Goal: Check status: Check status

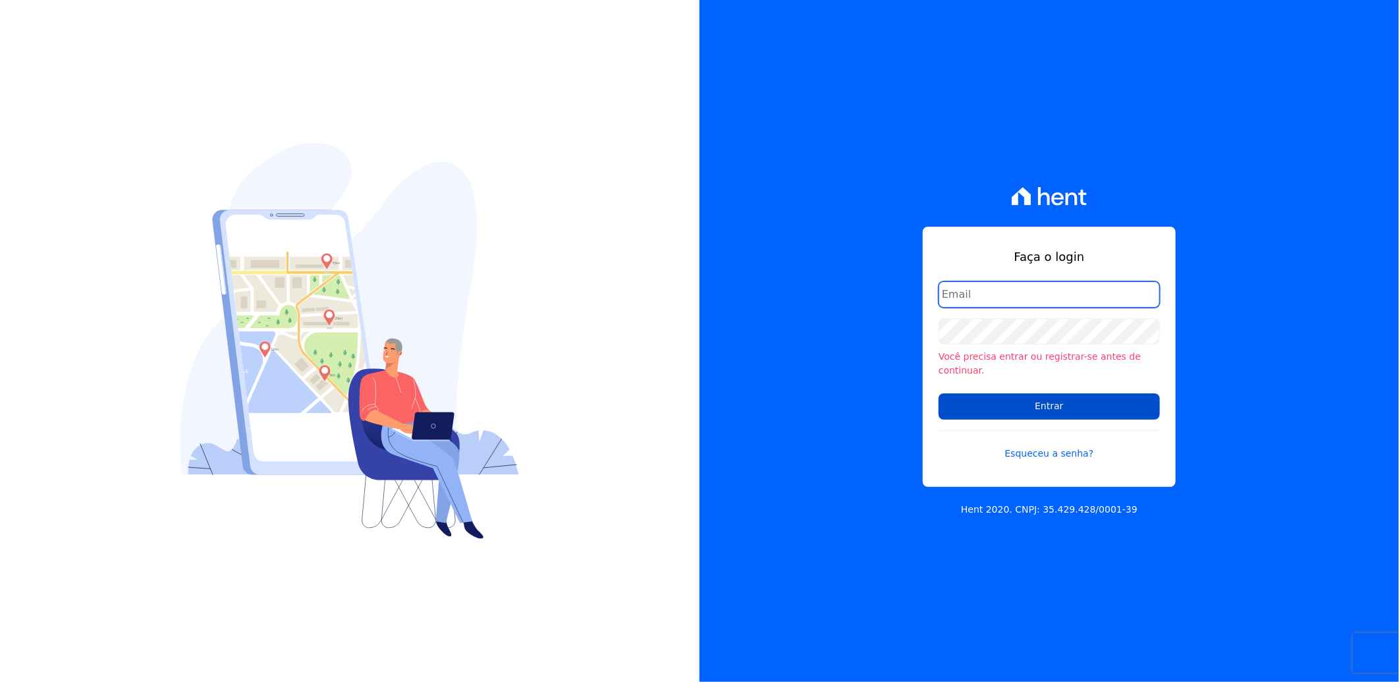
type input "[PERSON_NAME][EMAIL_ADDRESS][PERSON_NAME][DOMAIN_NAME]"
click at [997, 405] on input "Entrar" at bounding box center [1048, 406] width 221 height 26
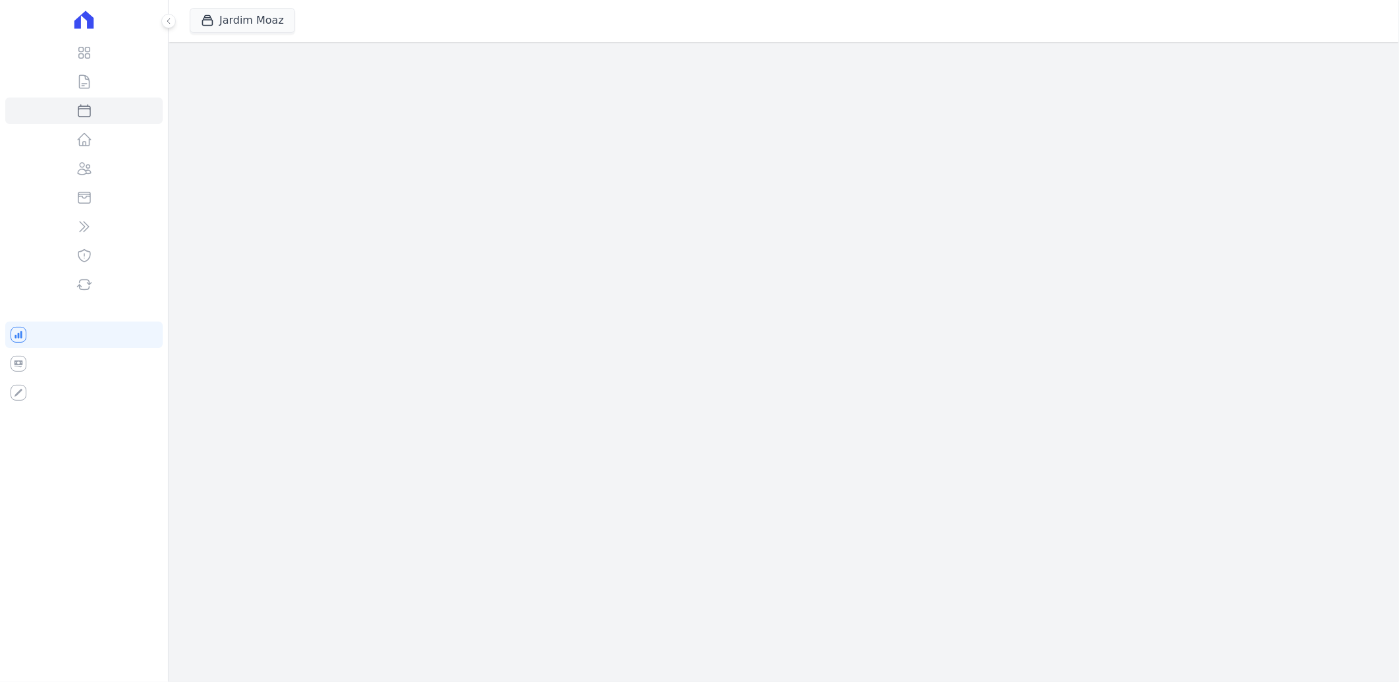
select select
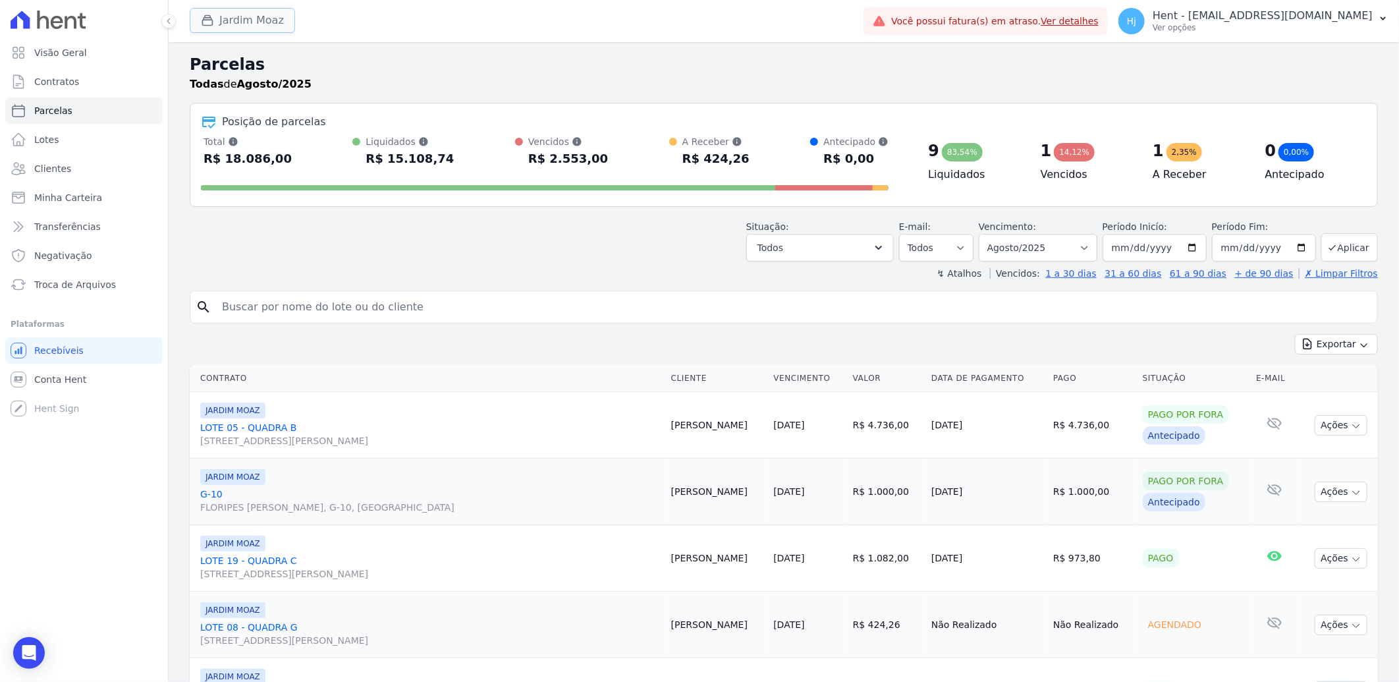
click at [238, 18] on button "Jardim Moaz" at bounding box center [242, 20] width 105 height 25
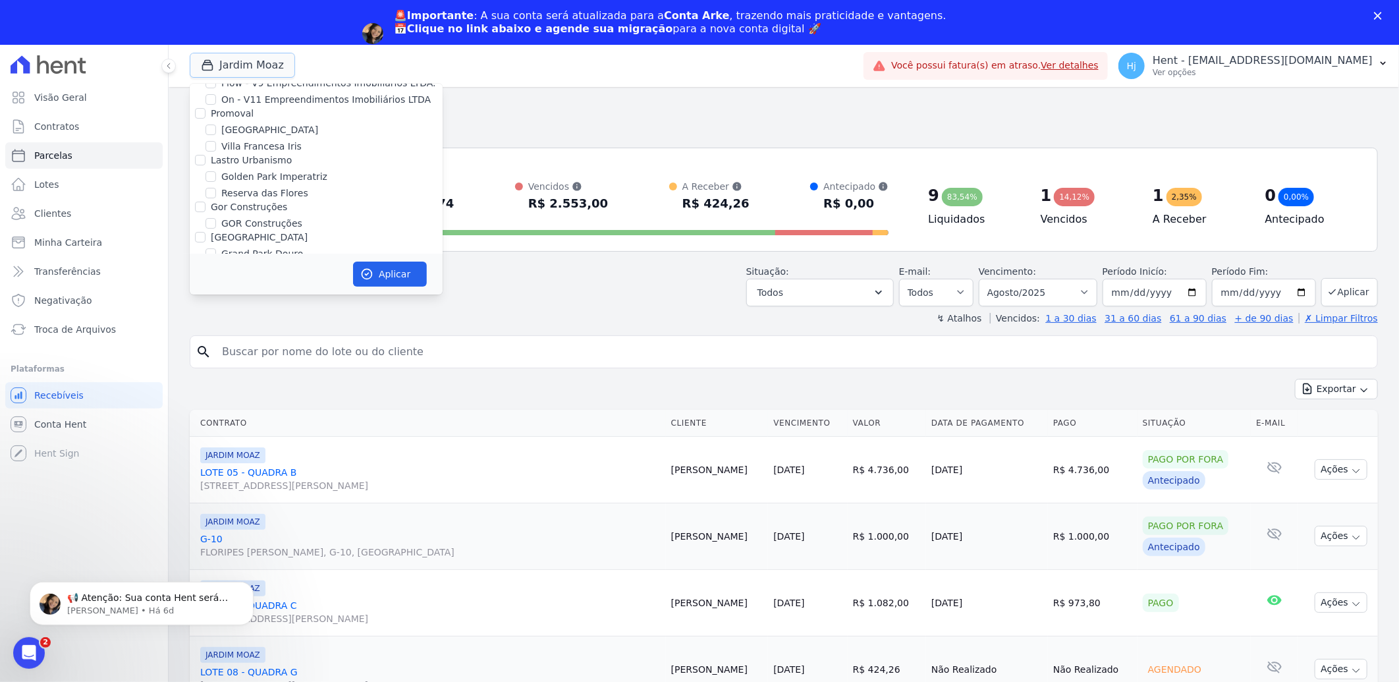
scroll to position [3585, 0]
click at [216, 275] on div "JARDIM MOAZ" at bounding box center [316, 282] width 253 height 14
click at [205, 215] on div "Trapisa Engenharia Acaiá Residencial Icatu Residencial MGF LTDA. Administrativo…" at bounding box center [316, 66] width 253 height 7136
click at [213, 275] on div at bounding box center [210, 281] width 11 height 13
click at [198, 260] on input "HURB ENGENHARIA" at bounding box center [200, 265] width 11 height 11
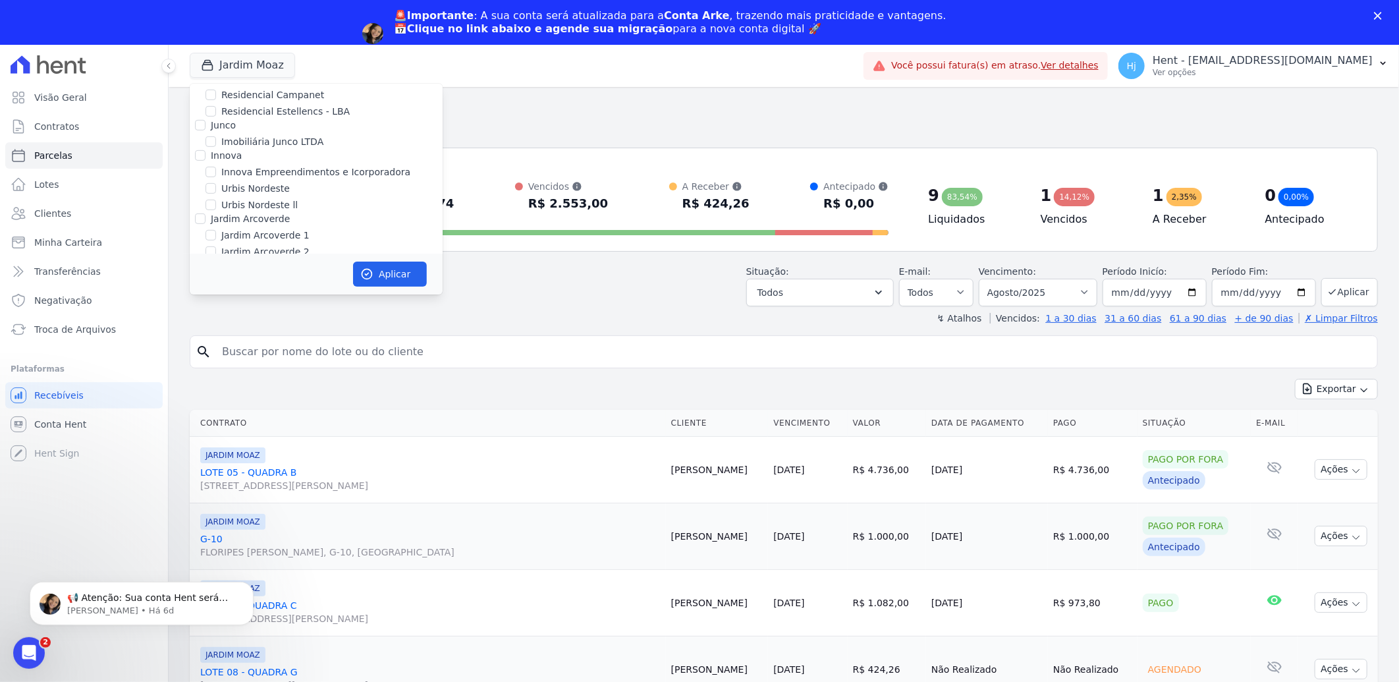
checkbox input "false"
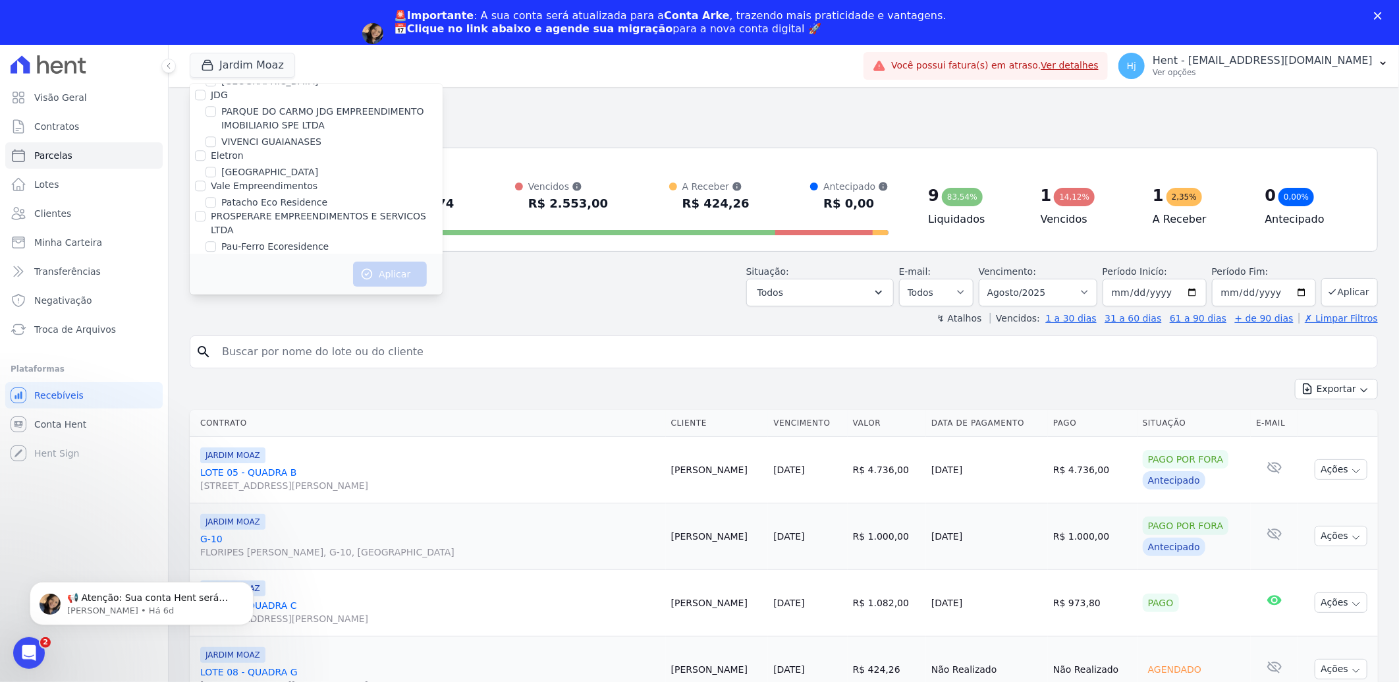
scroll to position [5634, 0]
click at [277, 292] on label "Reserva [GEOGRAPHIC_DATA]" at bounding box center [289, 299] width 137 height 14
click at [216, 294] on input "Reserva [GEOGRAPHIC_DATA]" at bounding box center [210, 299] width 11 height 11
checkbox input "true"
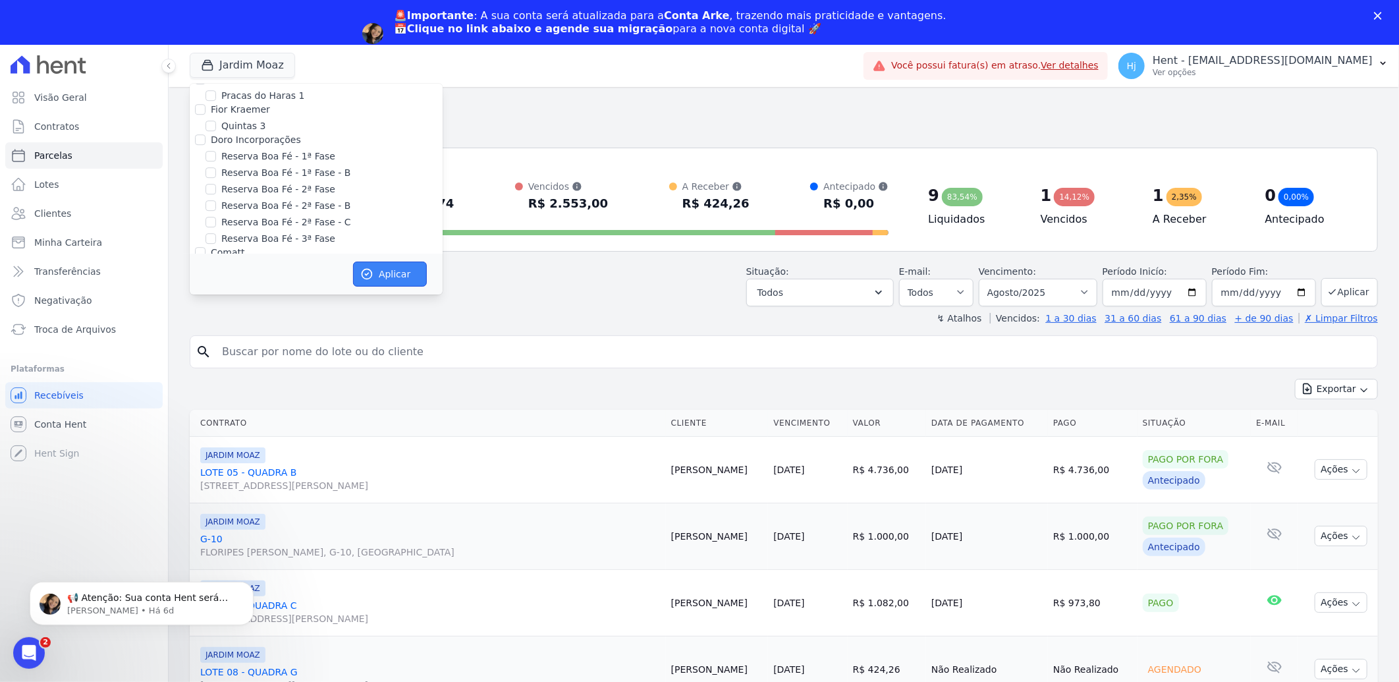
click at [358, 268] on button "Aplicar" at bounding box center [390, 273] width 74 height 25
select select
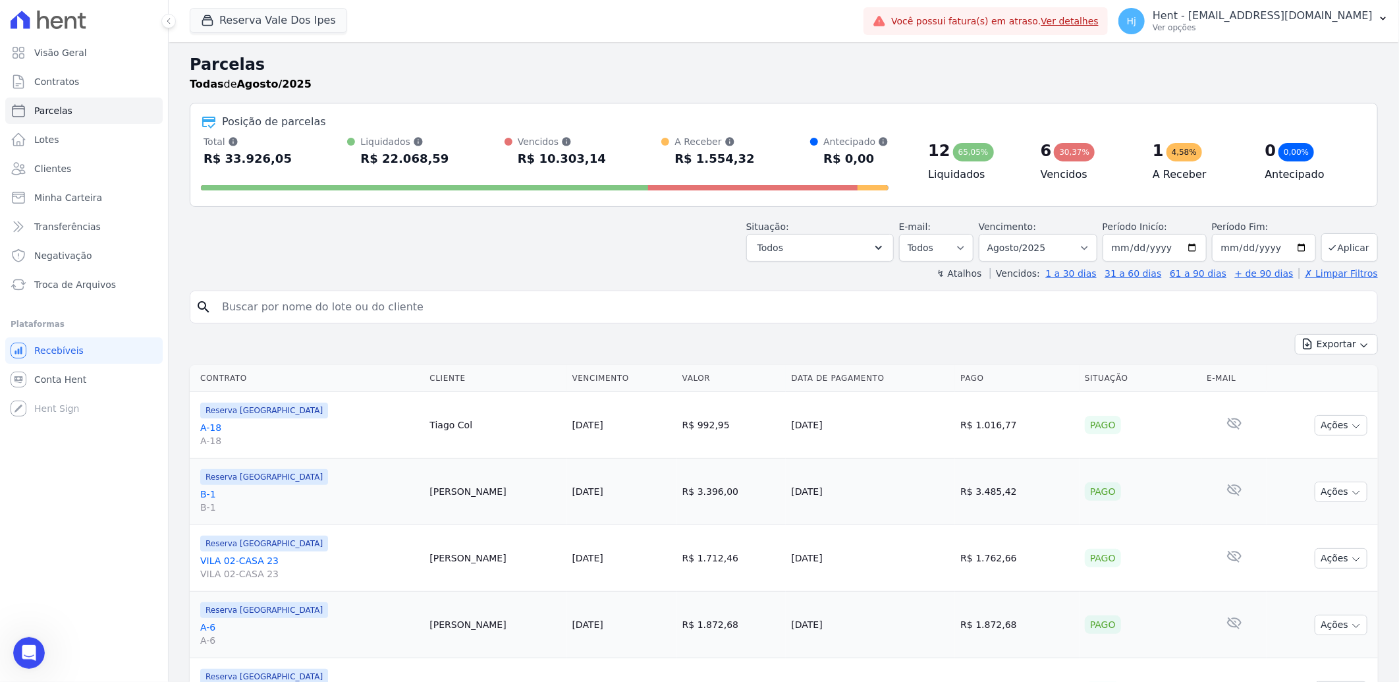
scroll to position [0, 0]
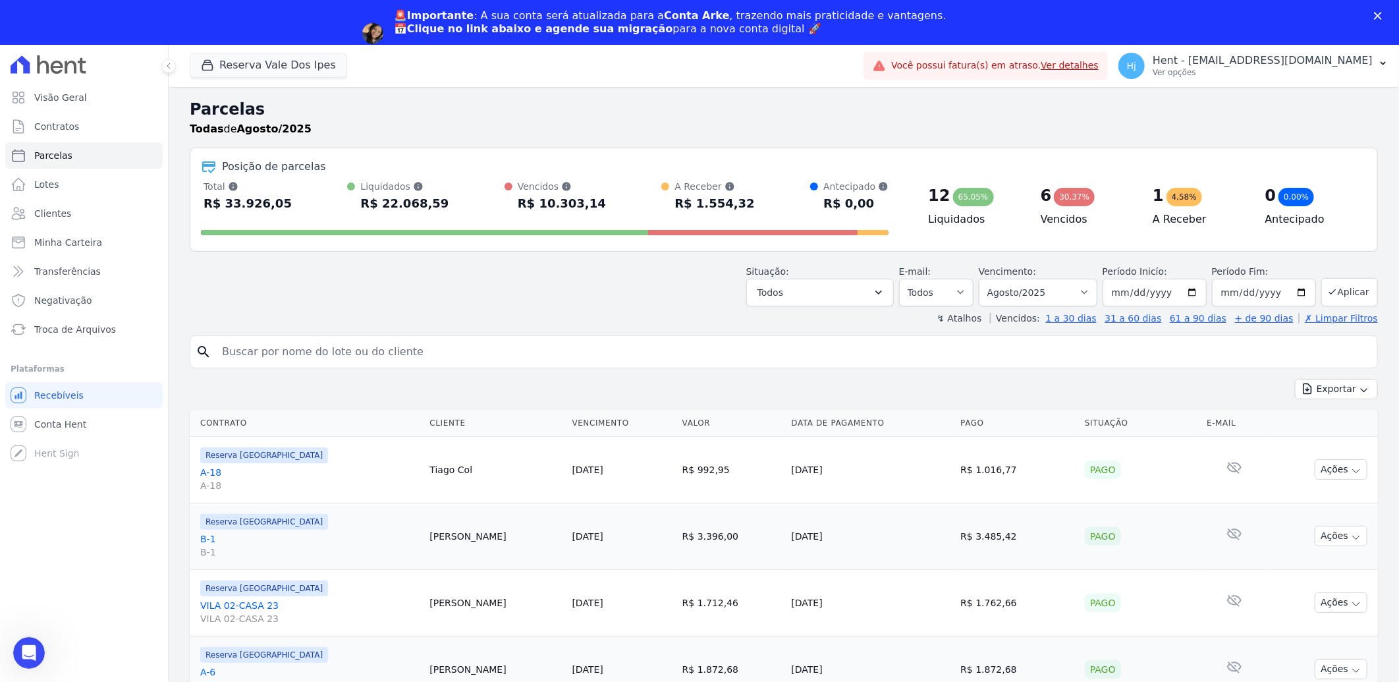
drag, startPoint x: 400, startPoint y: 318, endPoint x: 397, endPoint y: 340, distance: 22.5
click at [399, 318] on div "↯ Atalhos Vencidos: 1 a 30 dias 31 a 60 dias 61 a 90 dias + de 90 dias ✗ Limpar…" at bounding box center [784, 318] width 1188 height 13
click at [397, 345] on input "search" at bounding box center [793, 352] width 1158 height 26
paste input "173.877.058-36"
type input "173.877.058-36"
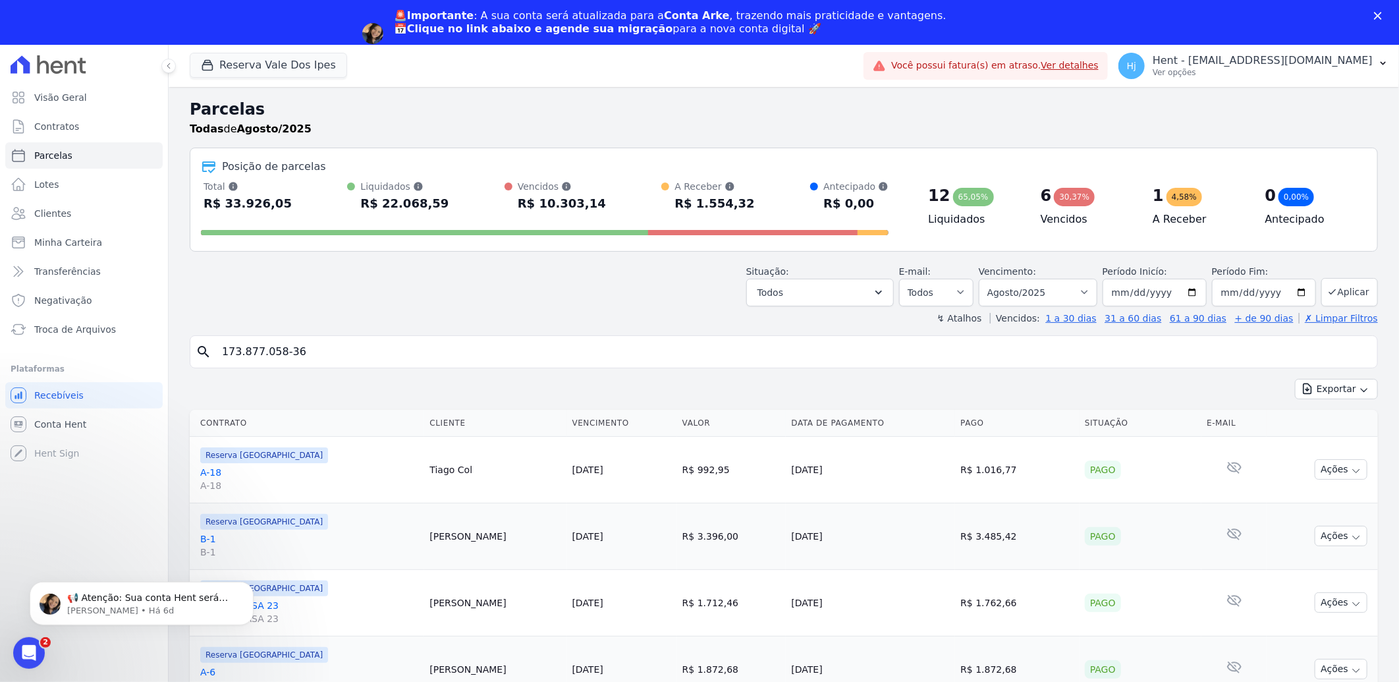
select select
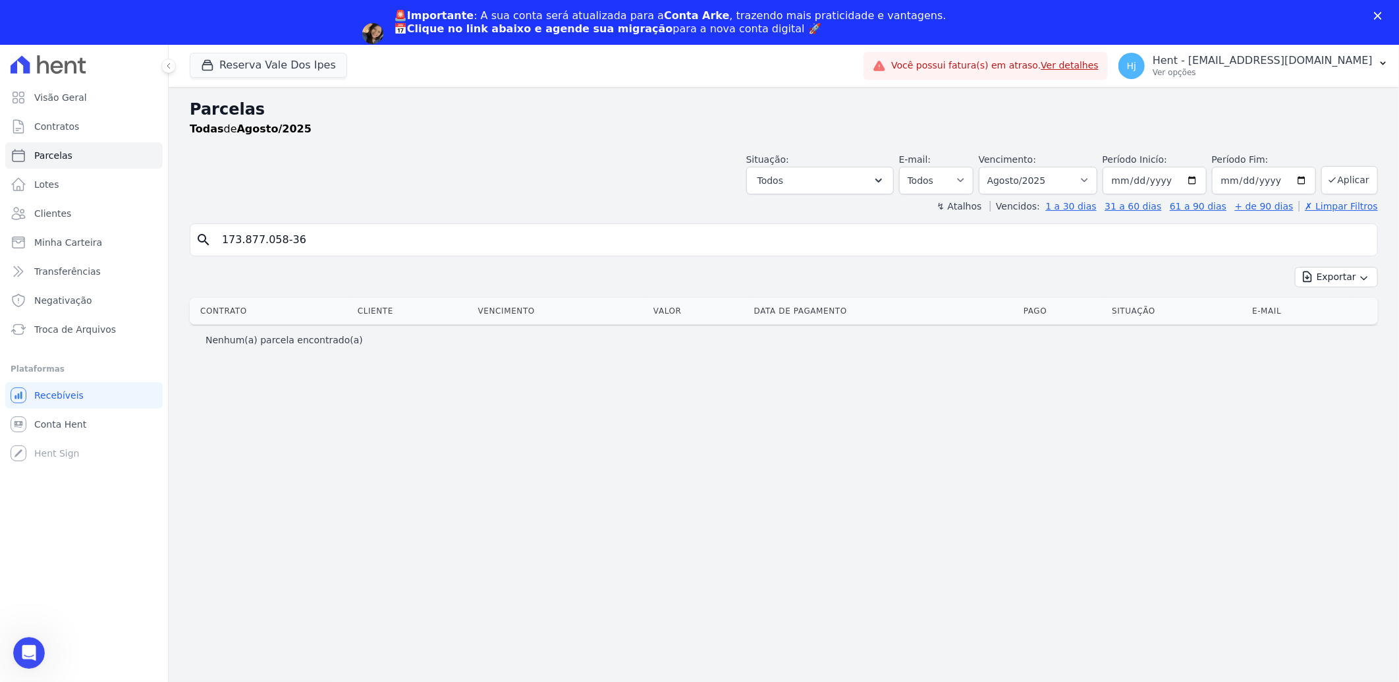
click at [282, 239] on input "173.877.058-36" at bounding box center [793, 240] width 1158 height 26
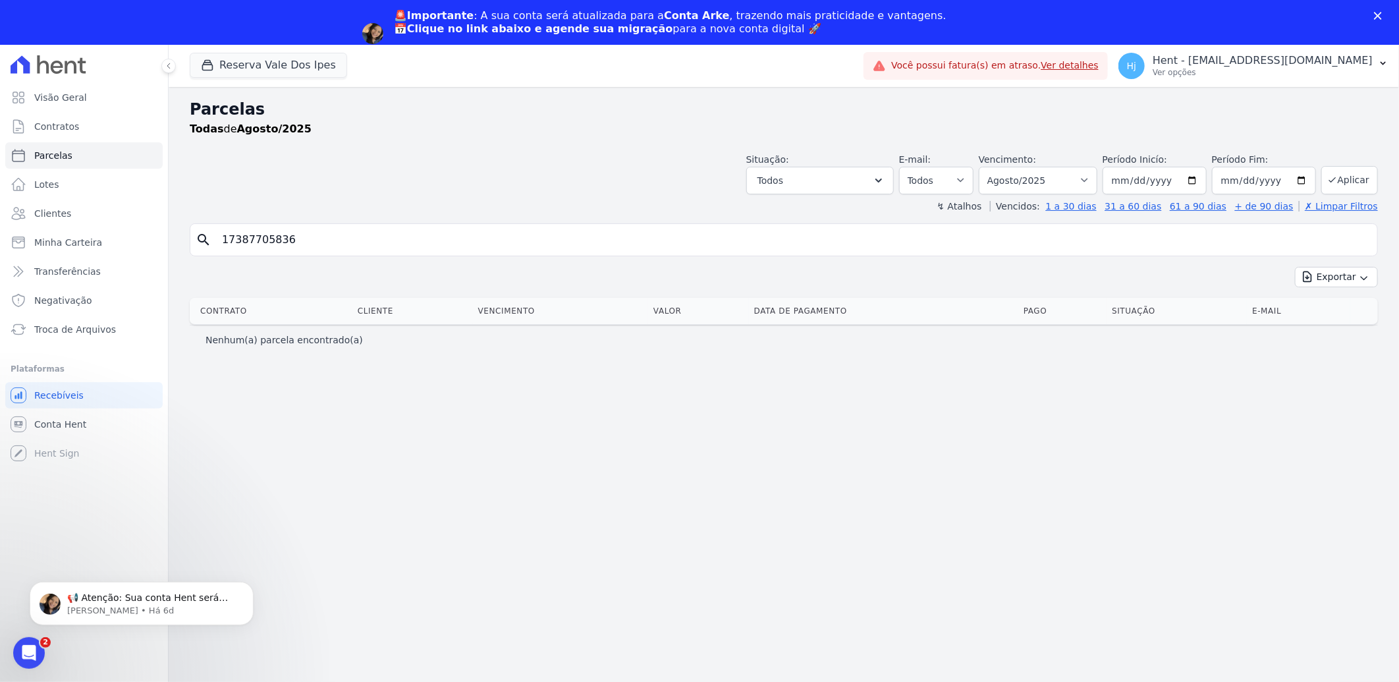
type input "17387705836"
select select
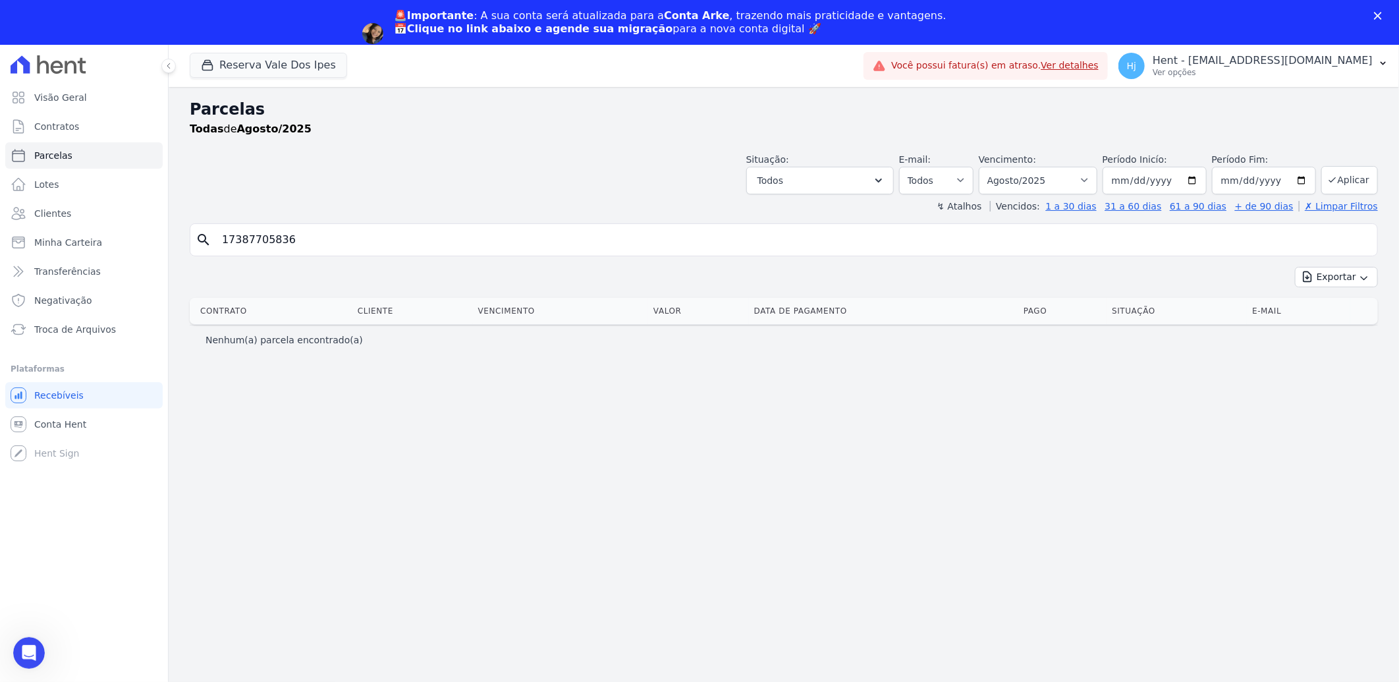
click at [234, 192] on header "Parcelas Todas de Agosto/2025 Situação: Agendado Em Aberto Pago Processando Can…" at bounding box center [784, 154] width 1188 height 115
drag, startPoint x: 267, startPoint y: 256, endPoint x: 257, endPoint y: 244, distance: 15.4
click at [265, 254] on div "search 17387705836" at bounding box center [784, 239] width 1188 height 33
click at [257, 242] on input "17387705836" at bounding box center [793, 240] width 1158 height 26
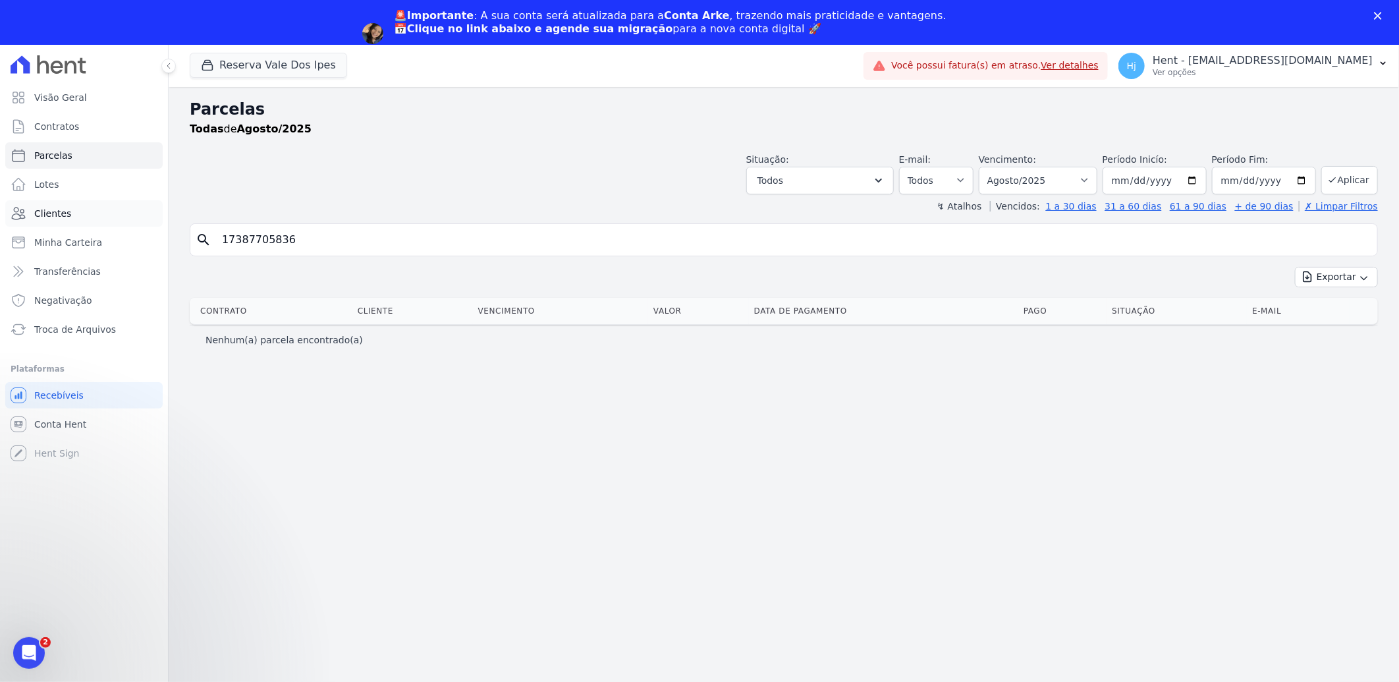
click at [66, 215] on span "Clientes" at bounding box center [52, 213] width 37 height 13
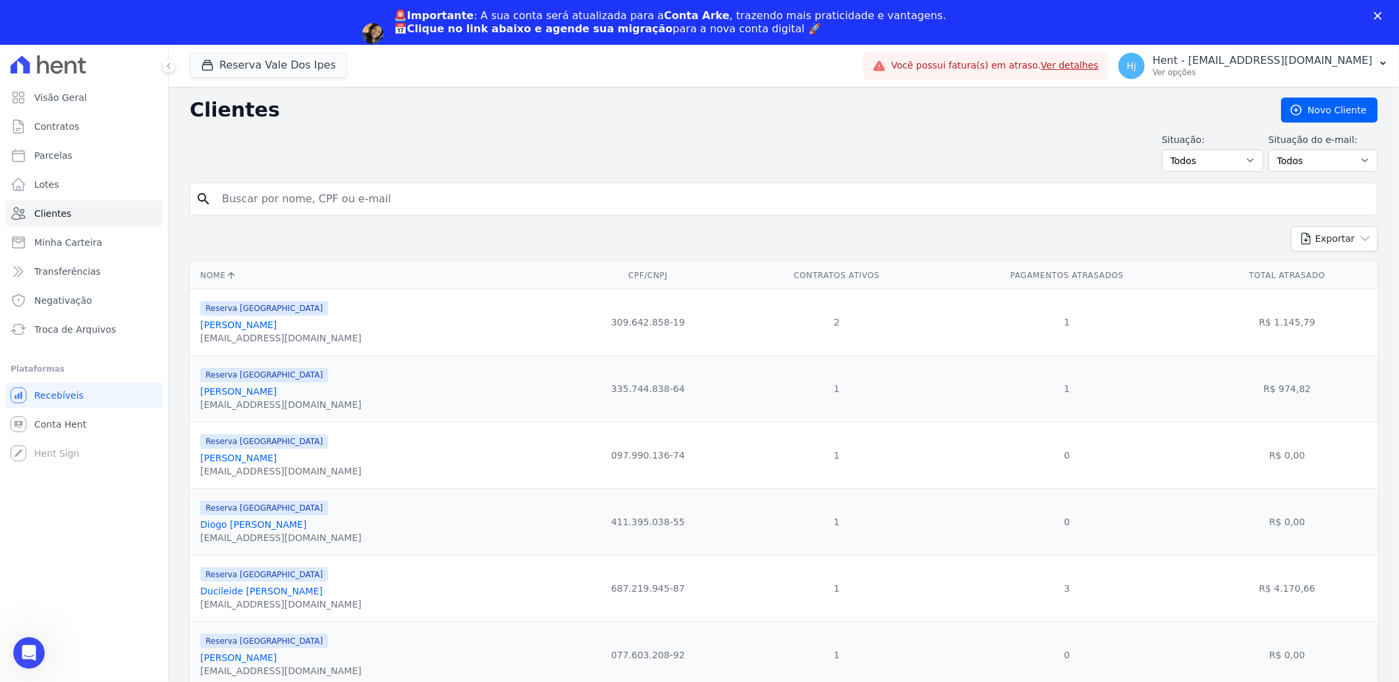
click at [275, 153] on div "Situação: Todos Adimplentes Inadimplentes Situação do e-mail: Todos Confirmado …" at bounding box center [784, 152] width 1188 height 39
click at [265, 200] on input "search" at bounding box center [793, 199] width 1158 height 26
paste input "17387705836"
type input "17387705836"
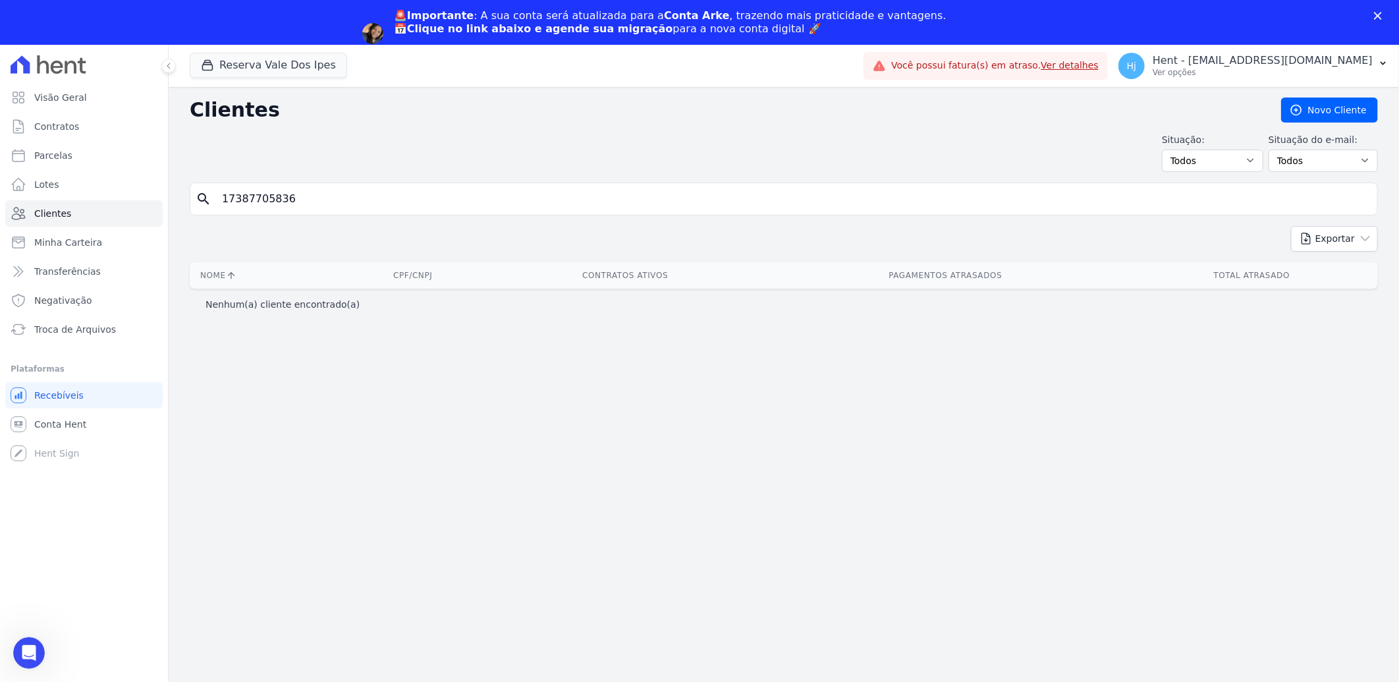
click at [324, 205] on input "17387705836" at bounding box center [793, 199] width 1158 height 26
